Goal: Information Seeking & Learning: Learn about a topic

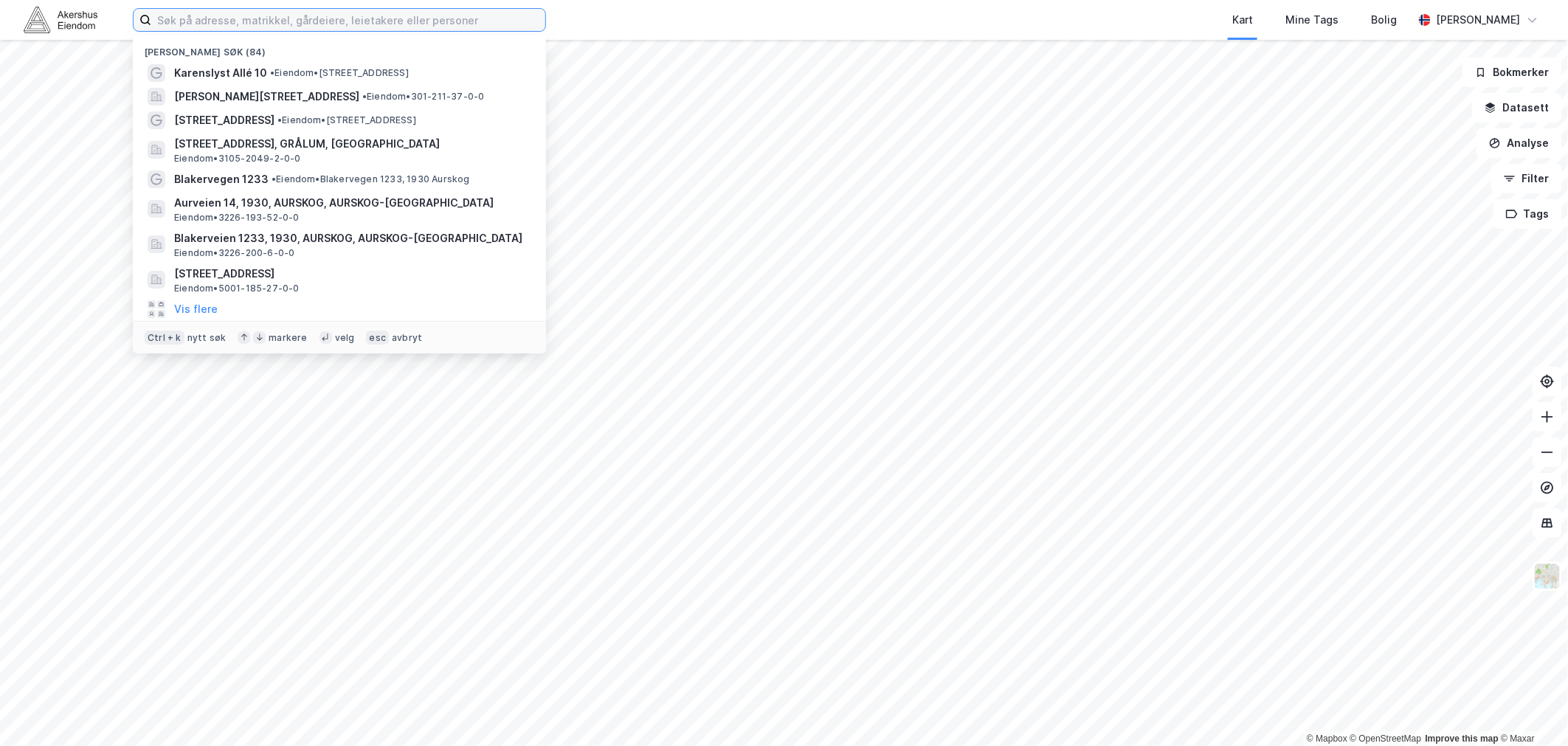
click at [189, 22] on input at bounding box center [348, 19] width 394 height 22
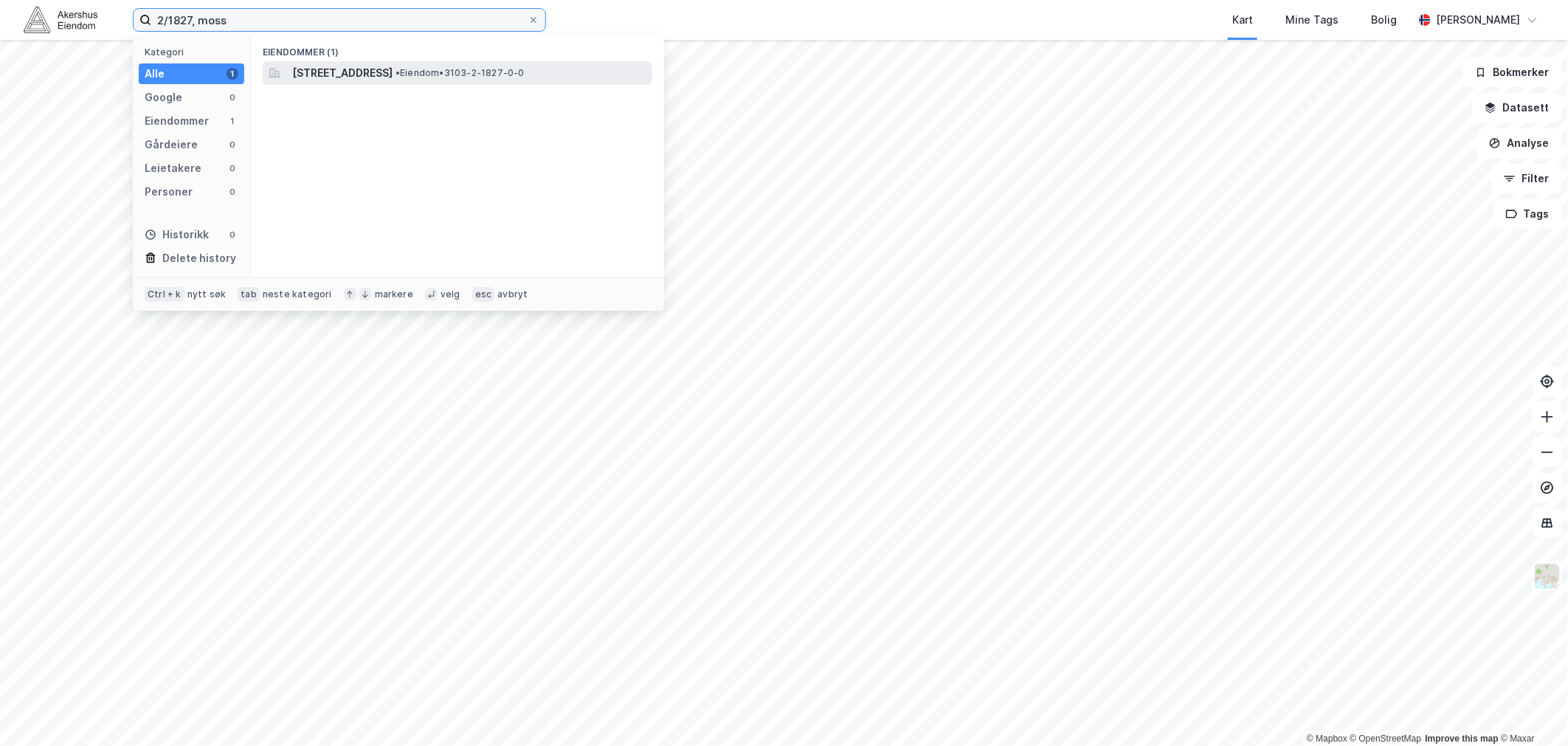
type input "2/1827, moss"
click at [381, 74] on span "[STREET_ADDRESS]" at bounding box center [342, 73] width 100 height 17
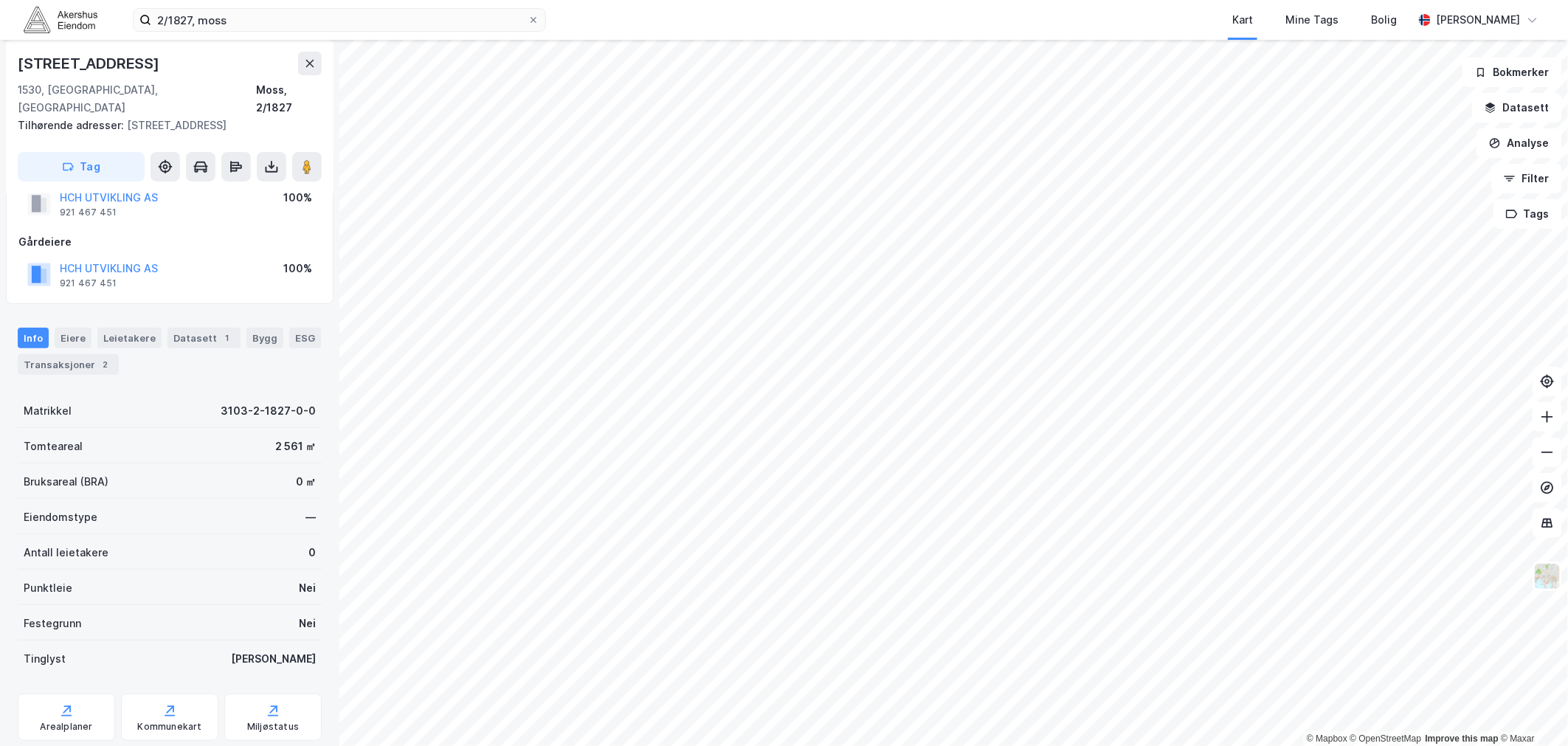
scroll to position [75, 0]
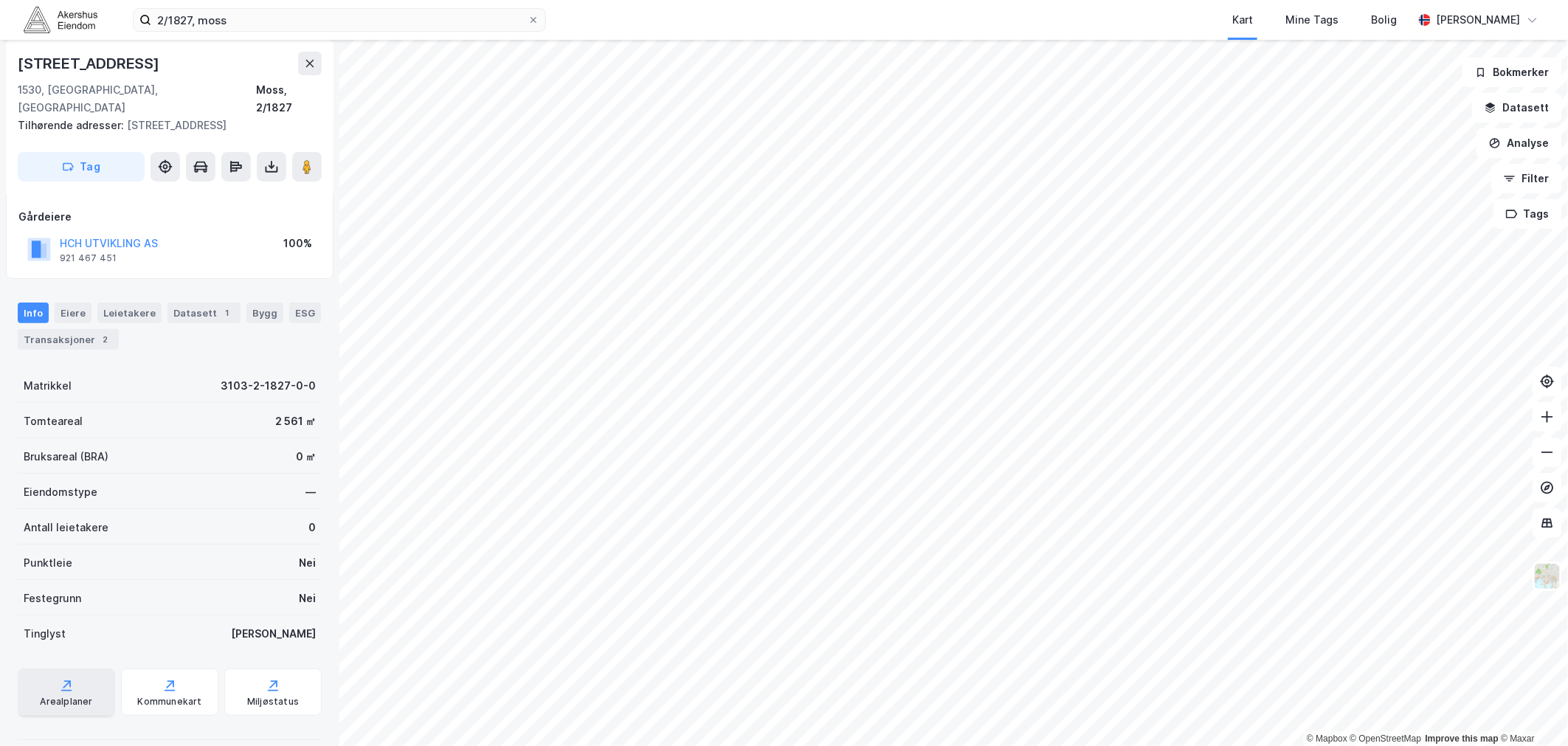
click at [62, 689] on icon at bounding box center [66, 689] width 10 height 2
click at [972, 431] on div "© Mapbox © OpenStreetMap Improve this map © Maxar [STREET_ADDRESS] 1530, [GEOGR…" at bounding box center [784, 393] width 1568 height 706
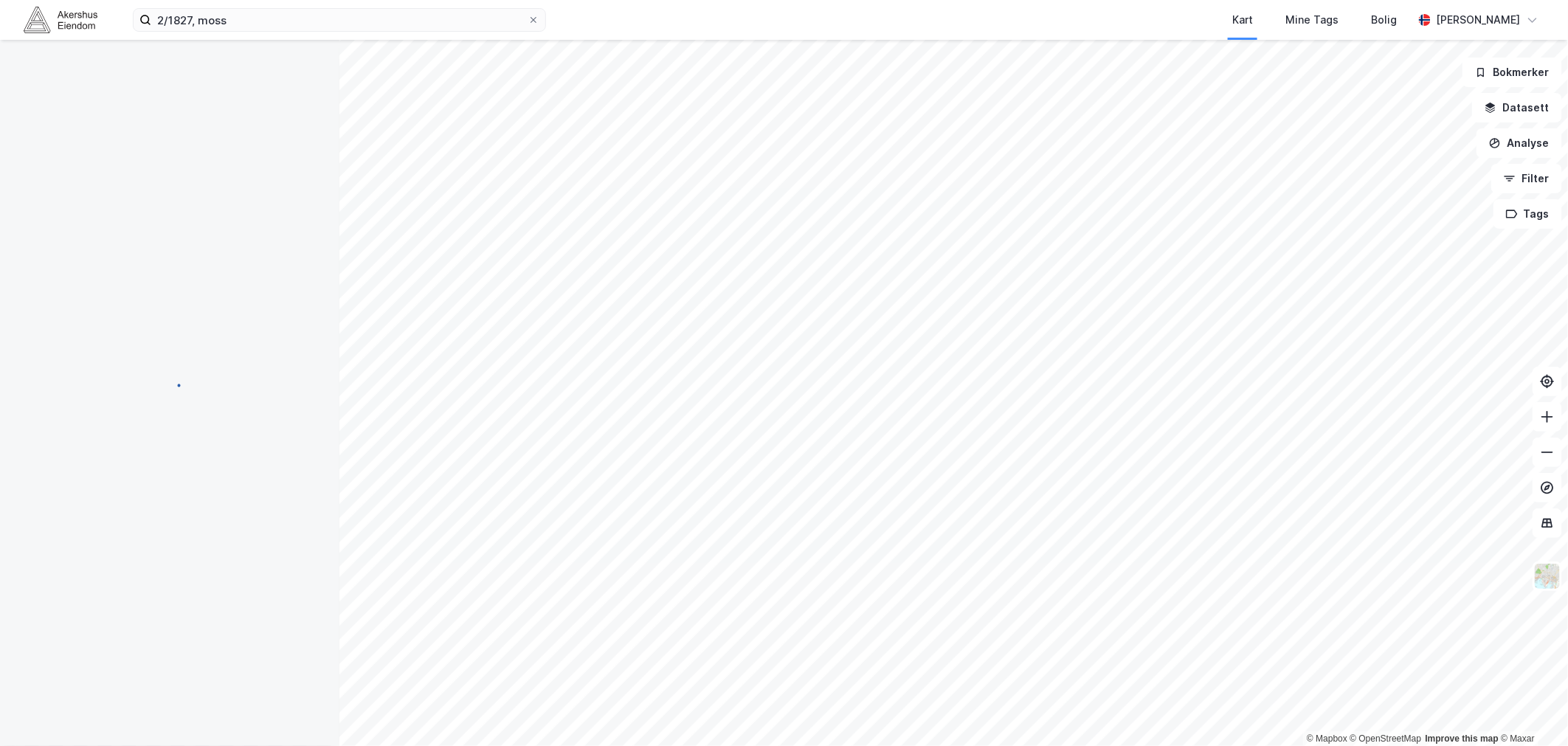
scroll to position [0, 0]
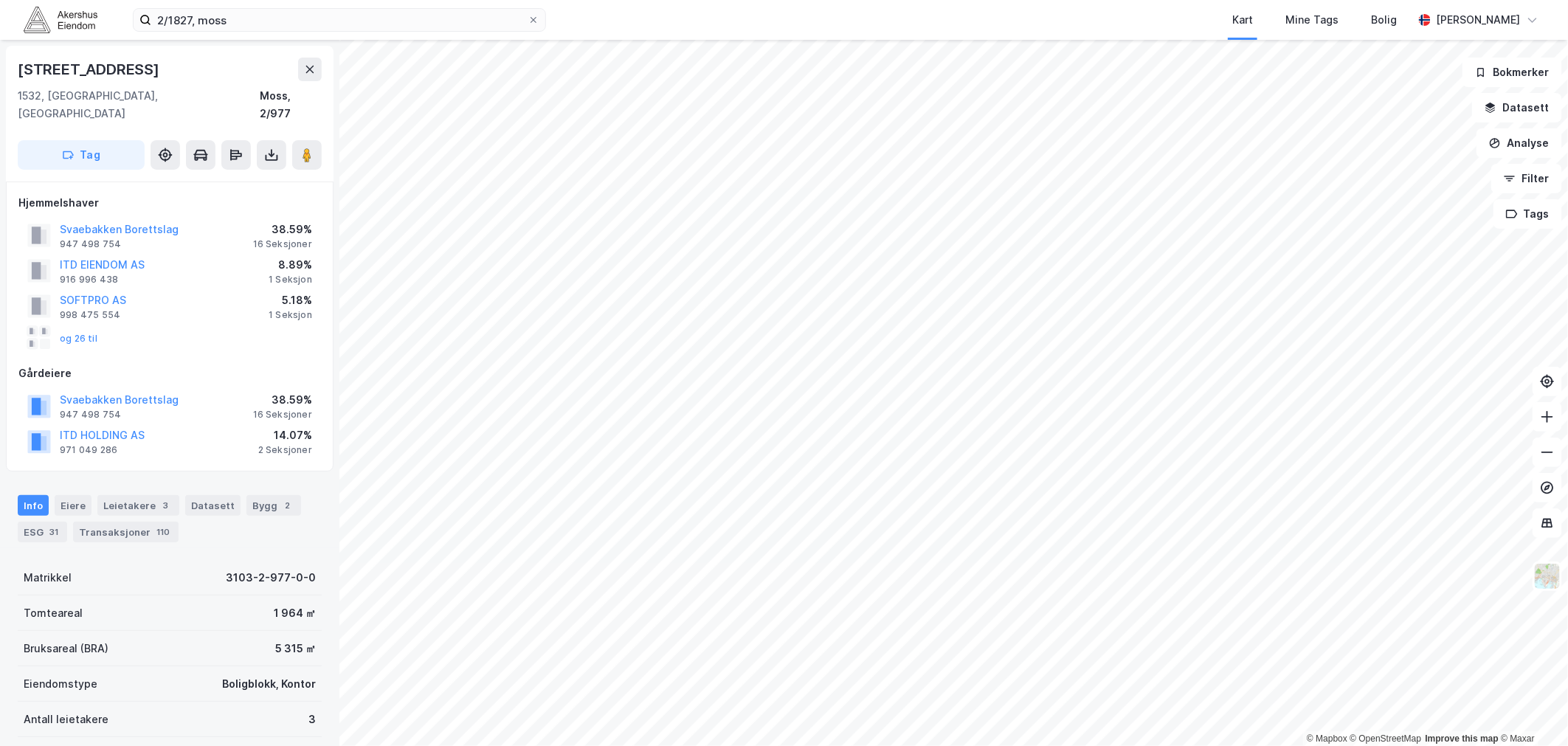
scroll to position [75, 0]
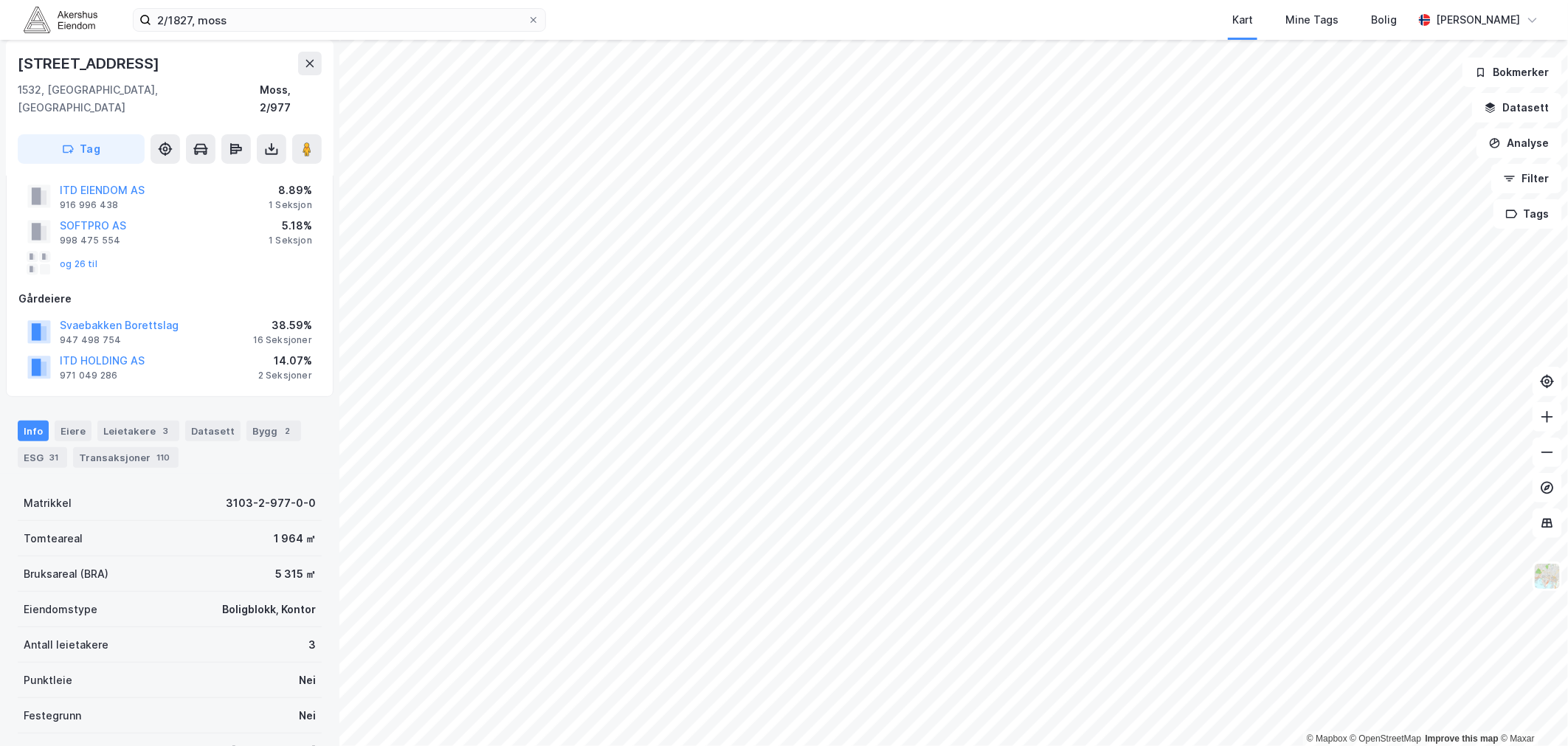
drag, startPoint x: 304, startPoint y: 130, endPoint x: 309, endPoint y: 108, distance: 22.6
click at [311, 108] on div "Svaebakken 8 1532, [GEOGRAPHIC_DATA], [GEOGRAPHIC_DATA], 2/977 Tag" at bounding box center [170, 108] width 328 height 136
click at [306, 142] on image at bounding box center [307, 149] width 9 height 15
click at [246, 421] on div "Bygg 2" at bounding box center [273, 431] width 55 height 21
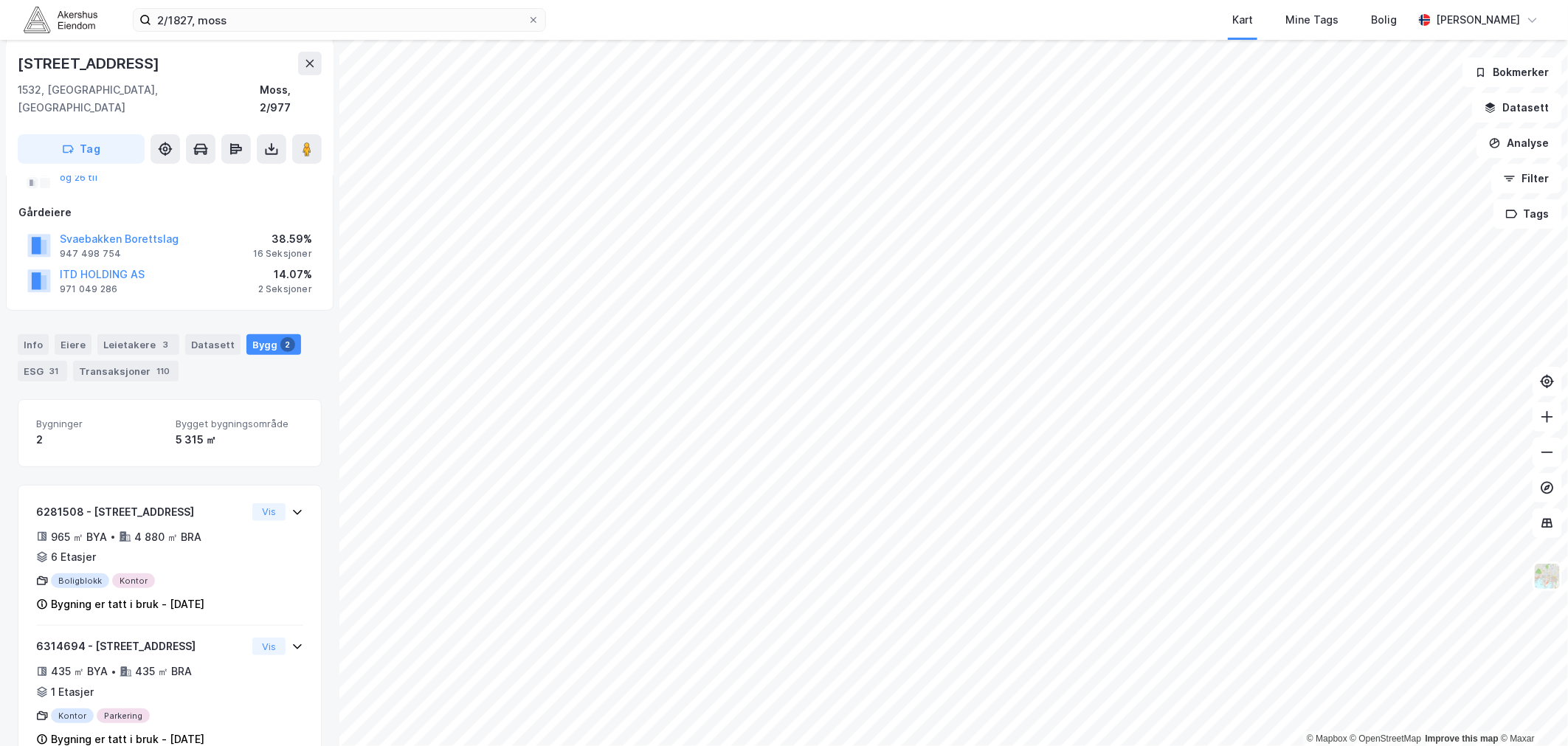
scroll to position [182, 0]
